Goal: Task Accomplishment & Management: Manage account settings

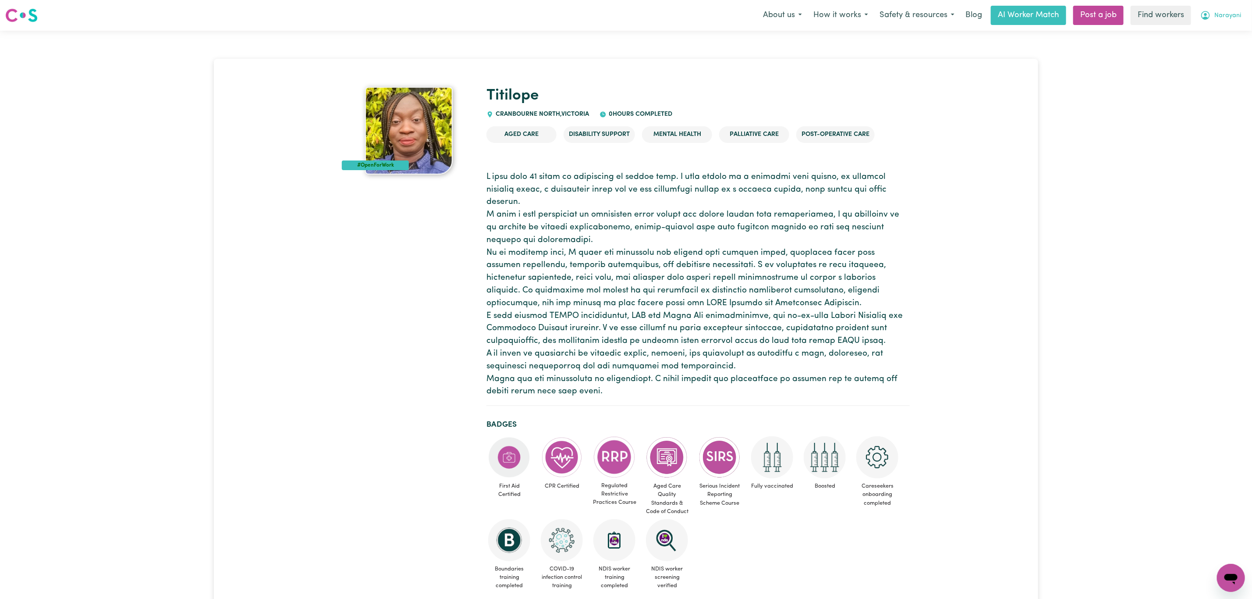
click at [1209, 16] on icon "My Account" at bounding box center [1205, 15] width 11 height 11
click at [1213, 50] on link "Logout" at bounding box center [1211, 50] width 69 height 17
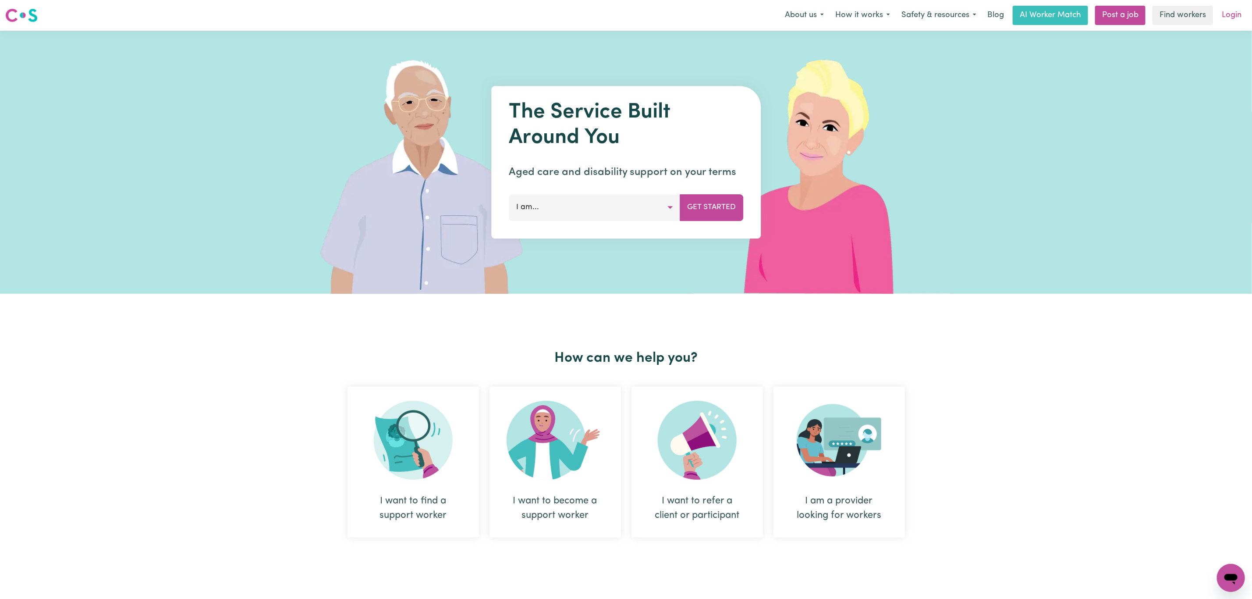
click at [1234, 12] on link "Login" at bounding box center [1232, 15] width 30 height 19
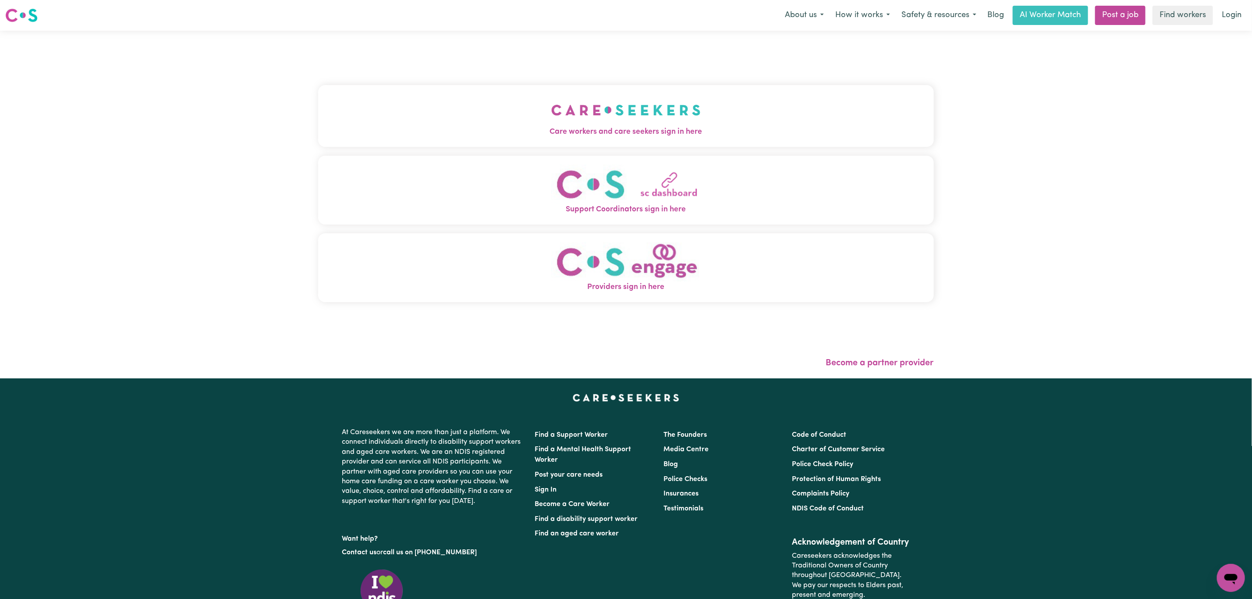
click at [467, 106] on button "Care workers and care seekers sign in here" at bounding box center [626, 115] width 616 height 61
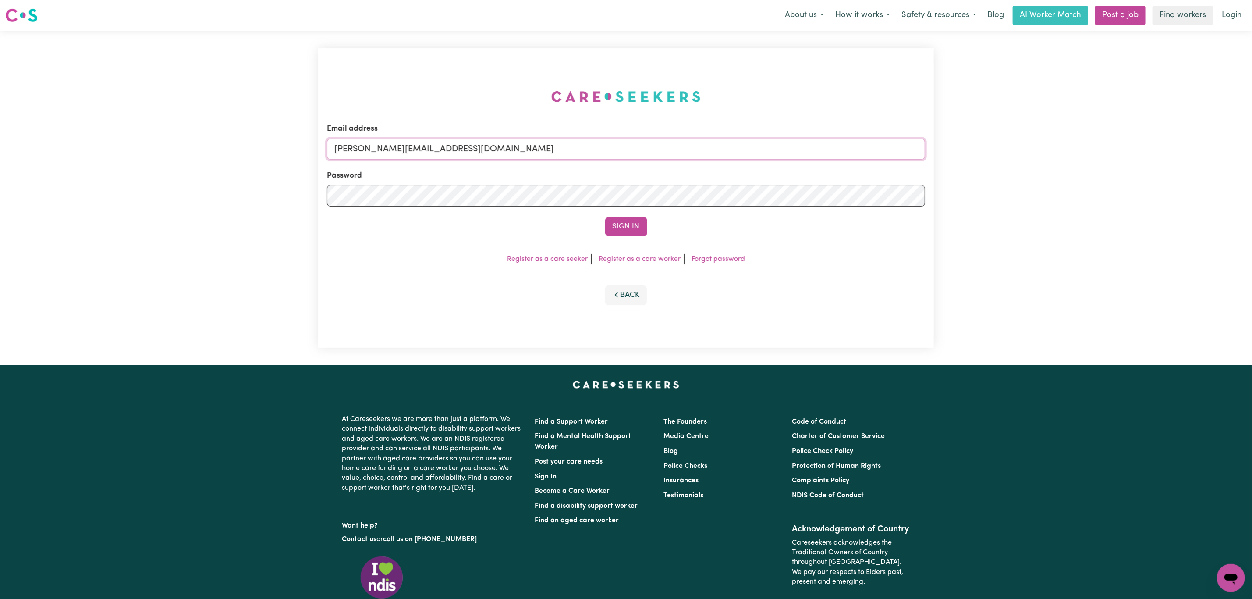
drag, startPoint x: 367, startPoint y: 149, endPoint x: 374, endPoint y: 153, distance: 7.7
click at [368, 149] on input "[PERSON_NAME][EMAIL_ADDRESS][DOMAIN_NAME]" at bounding box center [626, 149] width 598 height 21
drag, startPoint x: 382, startPoint y: 146, endPoint x: 633, endPoint y: 148, distance: 251.1
click at [633, 148] on input "[EMAIL_ADDRESS][PERSON_NAME][DOMAIN_NAME]" at bounding box center [626, 149] width 598 height 21
type input "superuser~[EMAIL_ADDRESS][DOMAIN_NAME]"
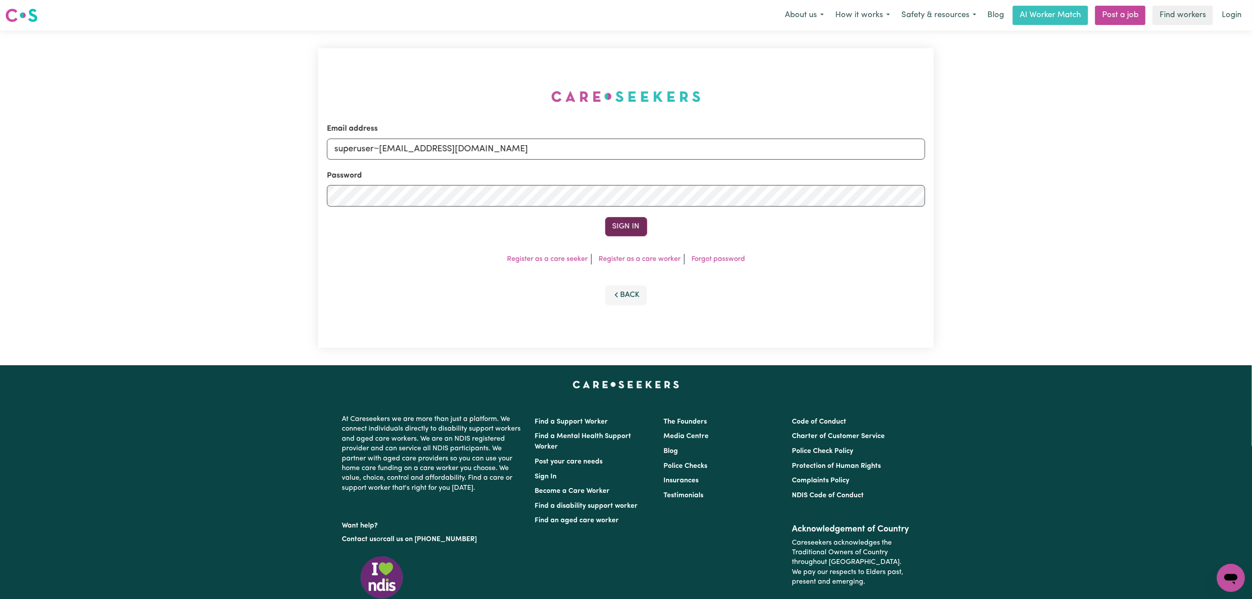
click at [622, 223] on button "Sign In" at bounding box center [626, 226] width 42 height 19
